Goal: Find contact information: Find contact information

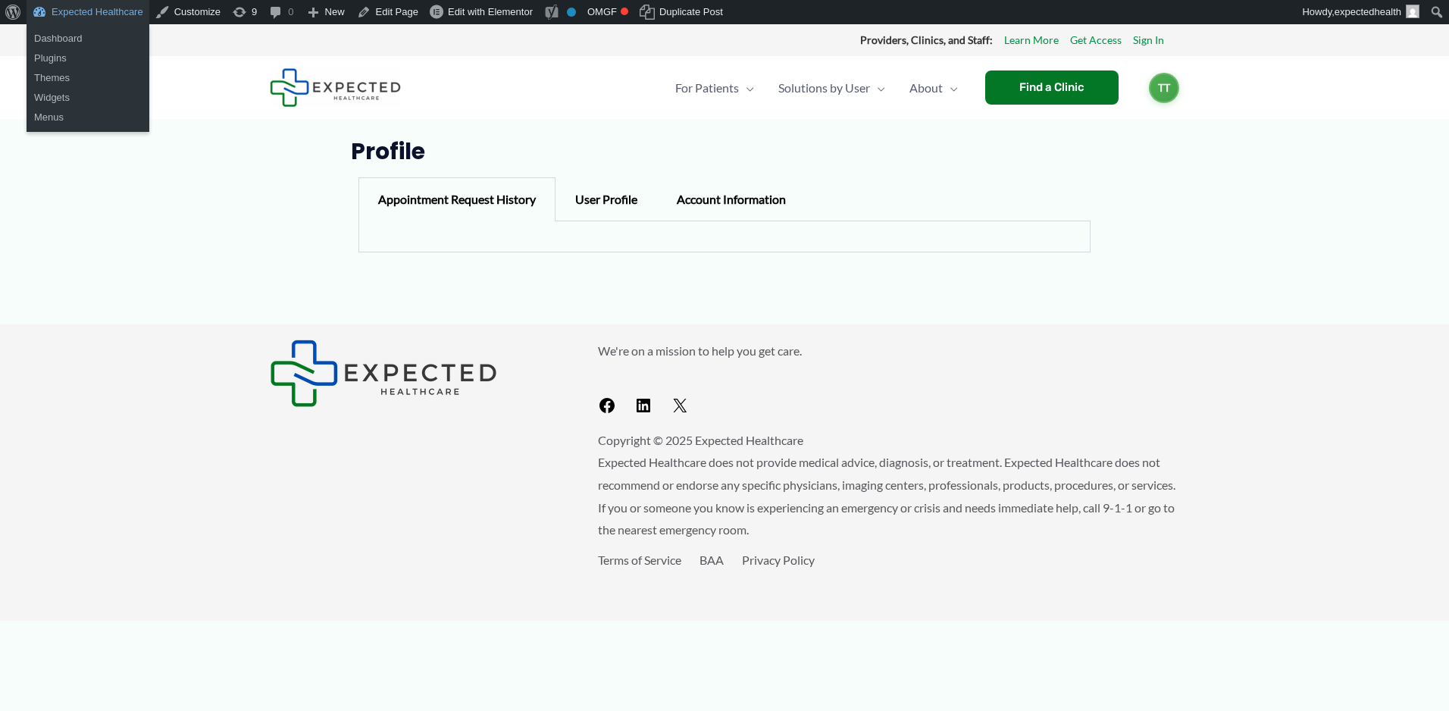
click at [108, 14] on link "Expected Healthcare" at bounding box center [88, 12] width 123 height 24
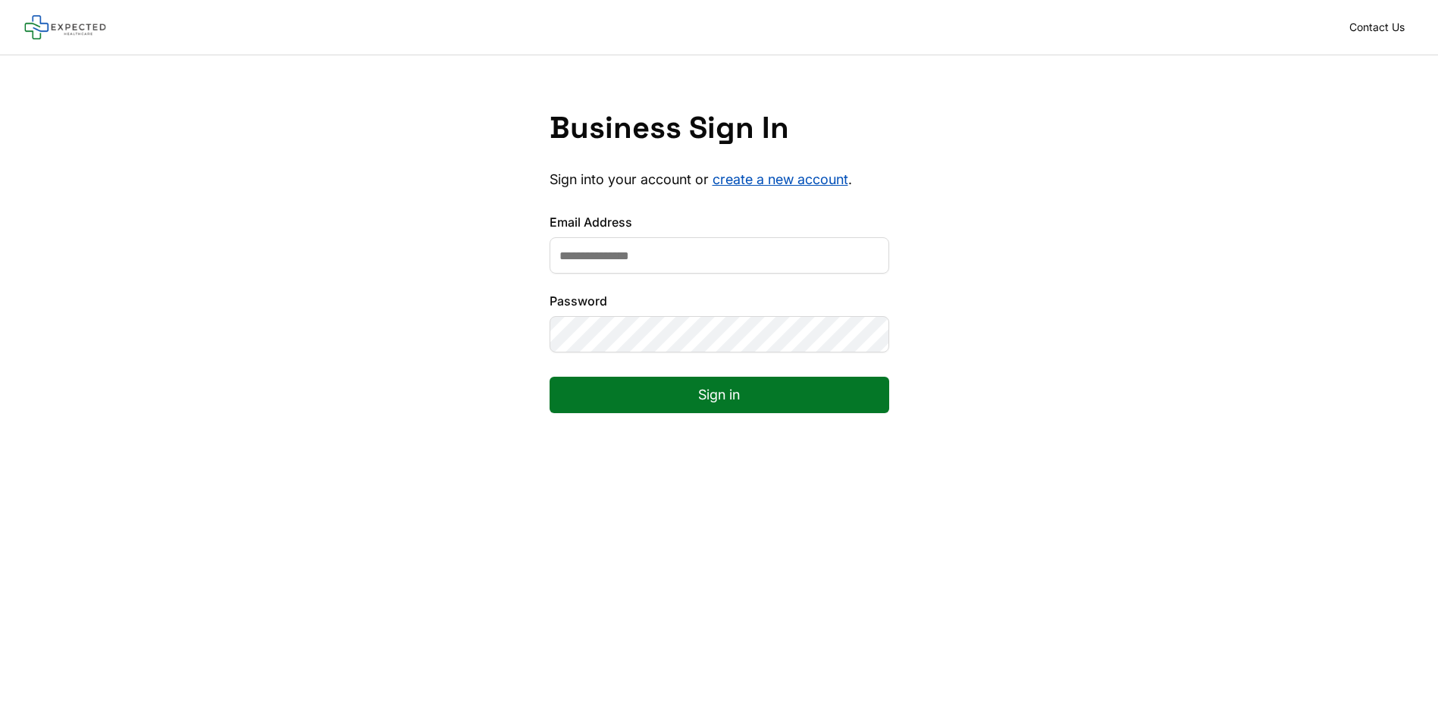
click at [713, 240] on input "Email Address" at bounding box center [720, 255] width 340 height 36
type input "**********"
click at [550, 377] on button "Sign in" at bounding box center [720, 395] width 340 height 36
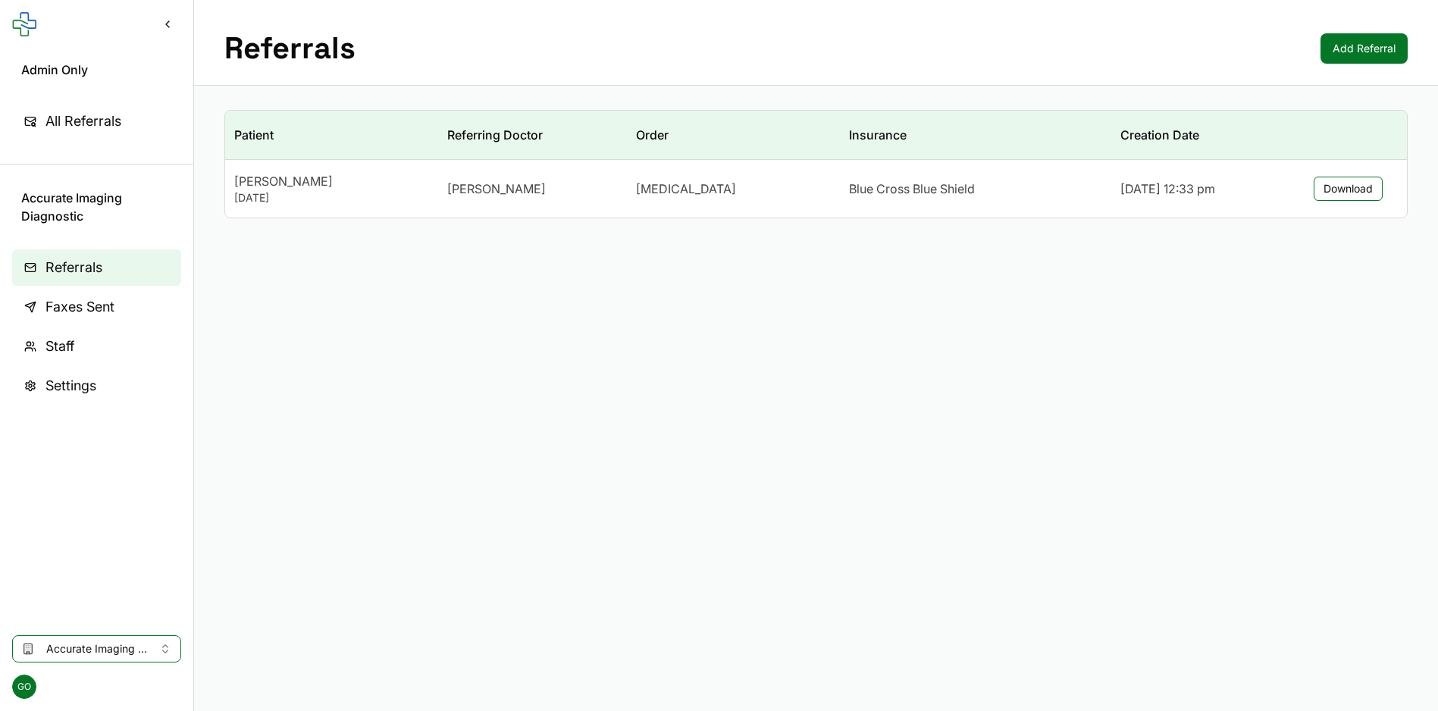
click at [86, 640] on button "Accurate Imaging Diagnostic" at bounding box center [96, 648] width 169 height 27
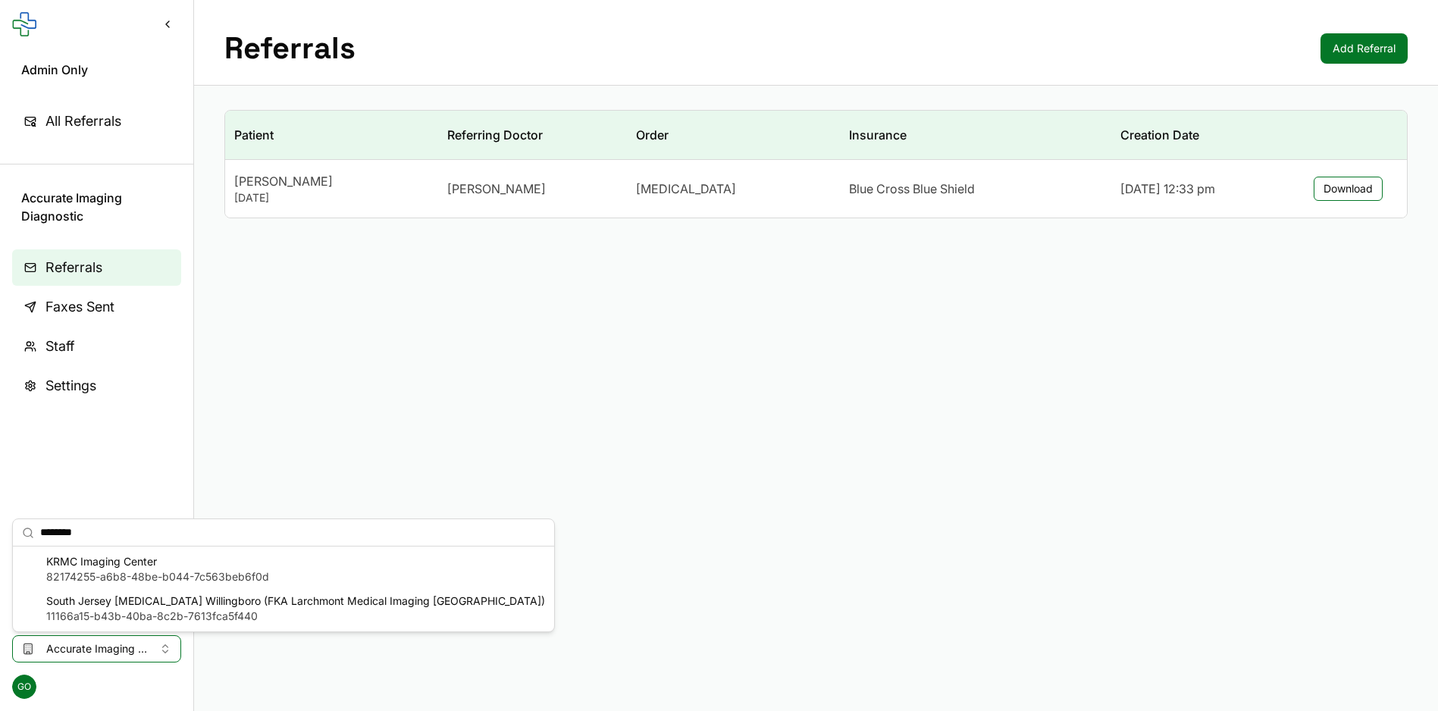
type input "********"
click at [166, 566] on span "KRMC Imaging Center" at bounding box center [157, 561] width 223 height 15
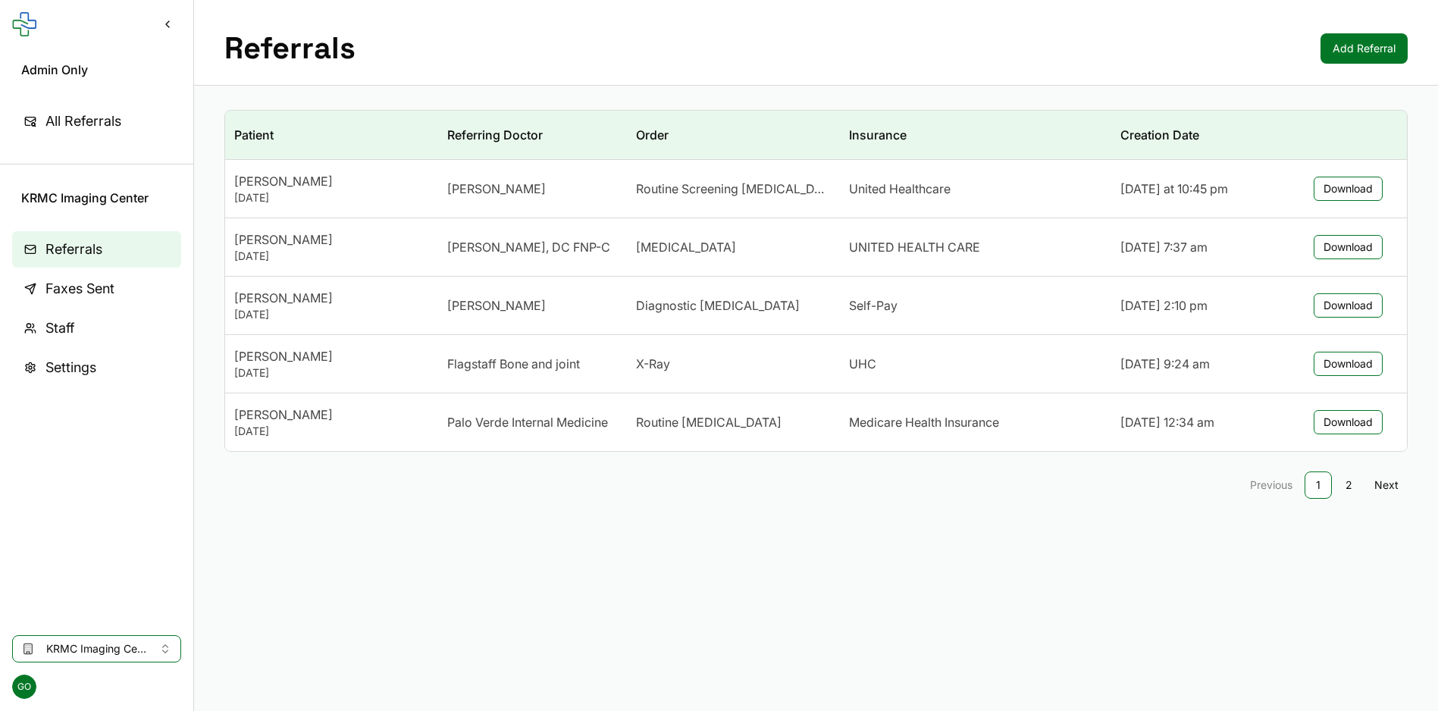
click at [89, 315] on link "Staff" at bounding box center [96, 328] width 169 height 36
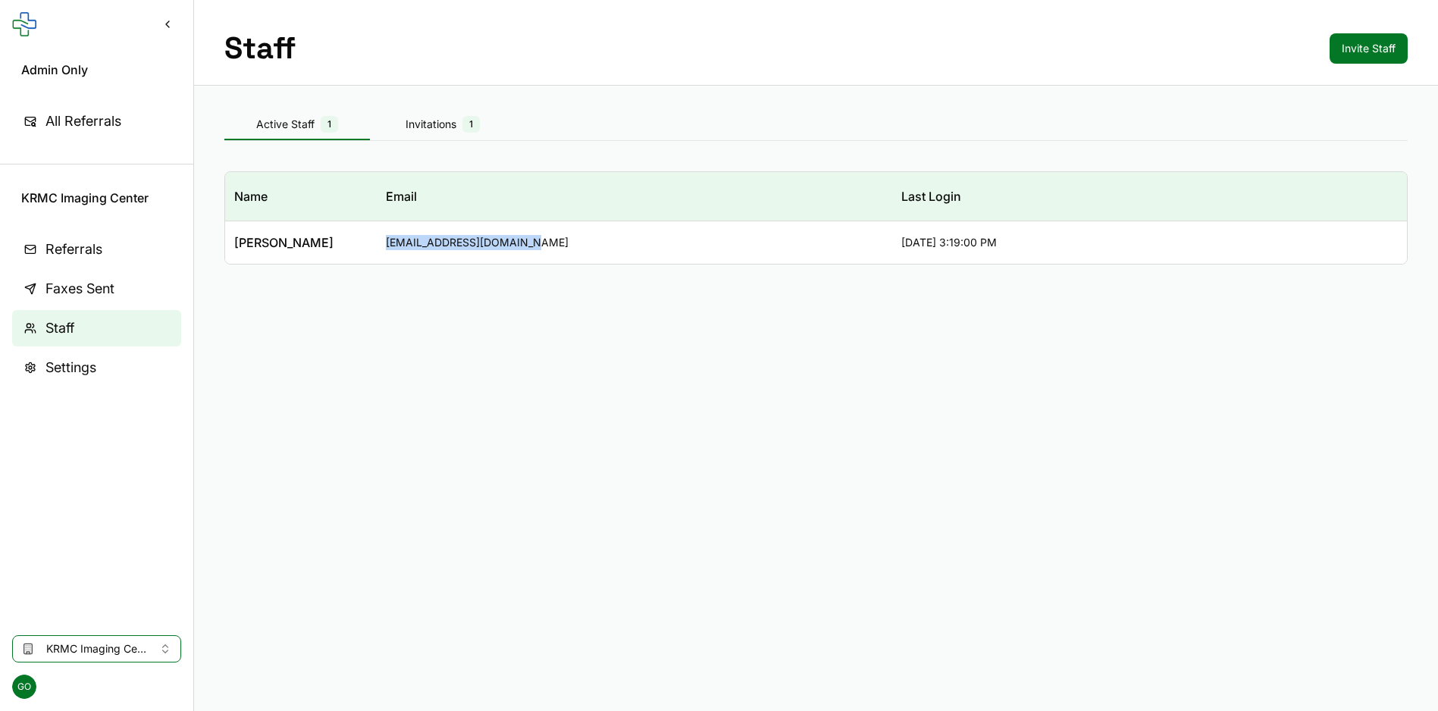
drag, startPoint x: 382, startPoint y: 244, endPoint x: 551, endPoint y: 248, distance: 169.1
click at [551, 248] on td "[EMAIL_ADDRESS][DOMAIN_NAME]" at bounding box center [634, 242] width 515 height 43
copy div "[EMAIL_ADDRESS][DOMAIN_NAME]"
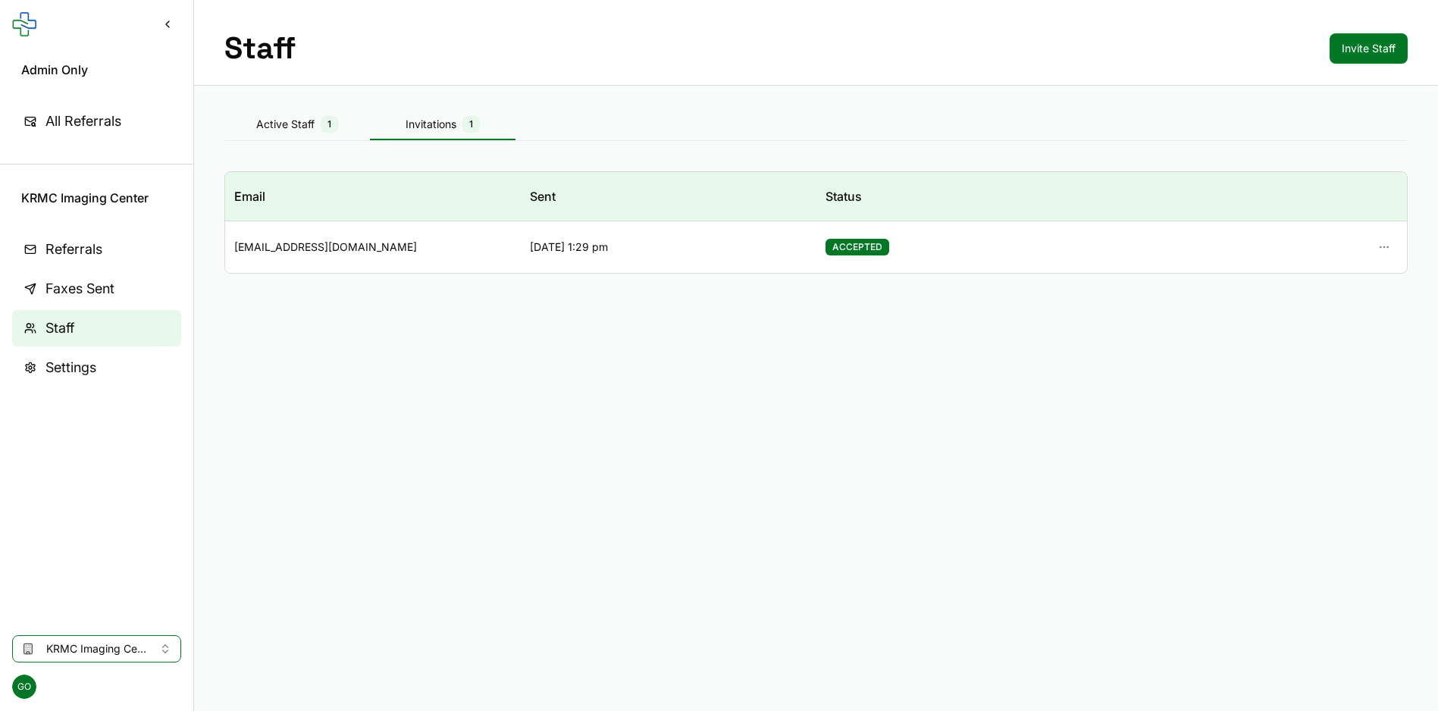
click at [455, 130] on div "Invitations 1" at bounding box center [443, 124] width 146 height 17
drag, startPoint x: 281, startPoint y: 103, endPoint x: 292, endPoint y: 123, distance: 22.4
click at [284, 111] on div "Staff Invite Staff Active Staff 1 Invitations 1 Email Sent Status [EMAIL_ADDRES…" at bounding box center [816, 149] width 1244 height 298
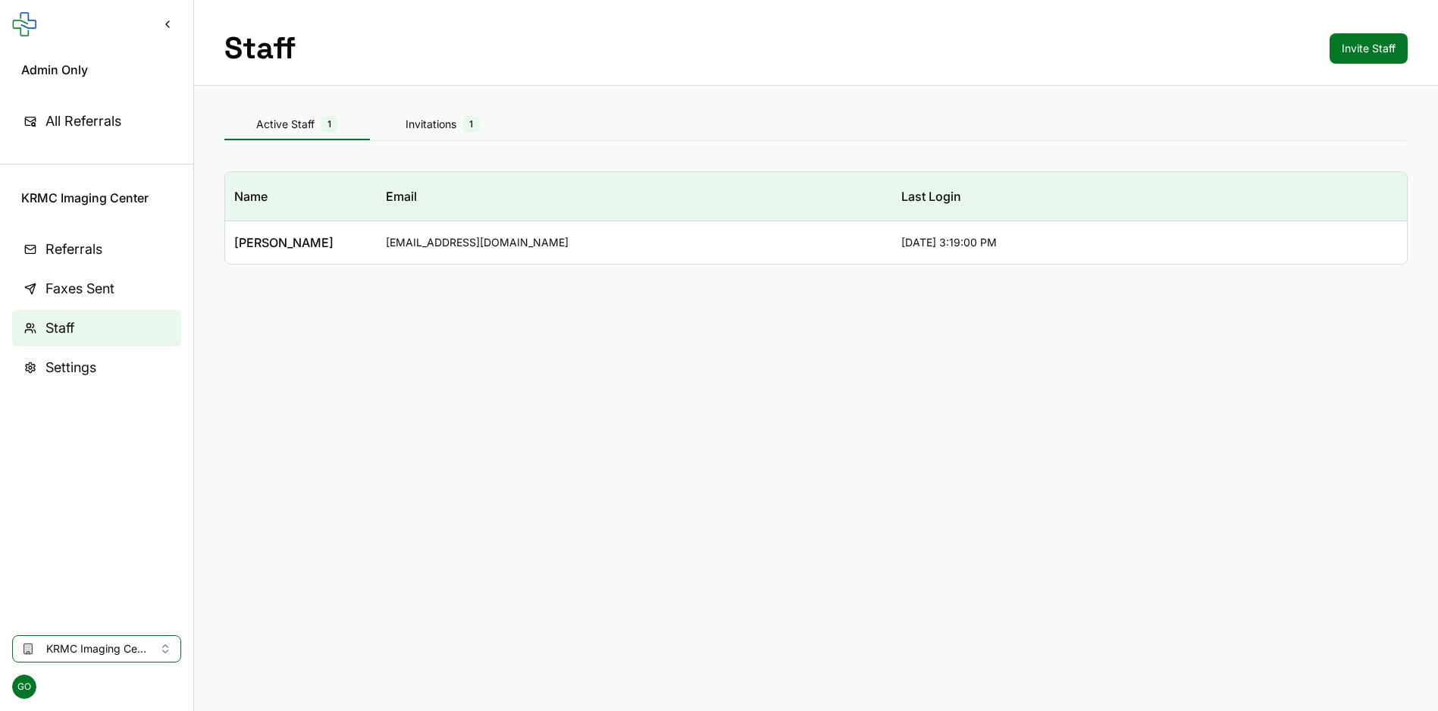
click at [292, 123] on div "Active Staff 1" at bounding box center [297, 124] width 146 height 17
